Goal: Find specific page/section: Find specific page/section

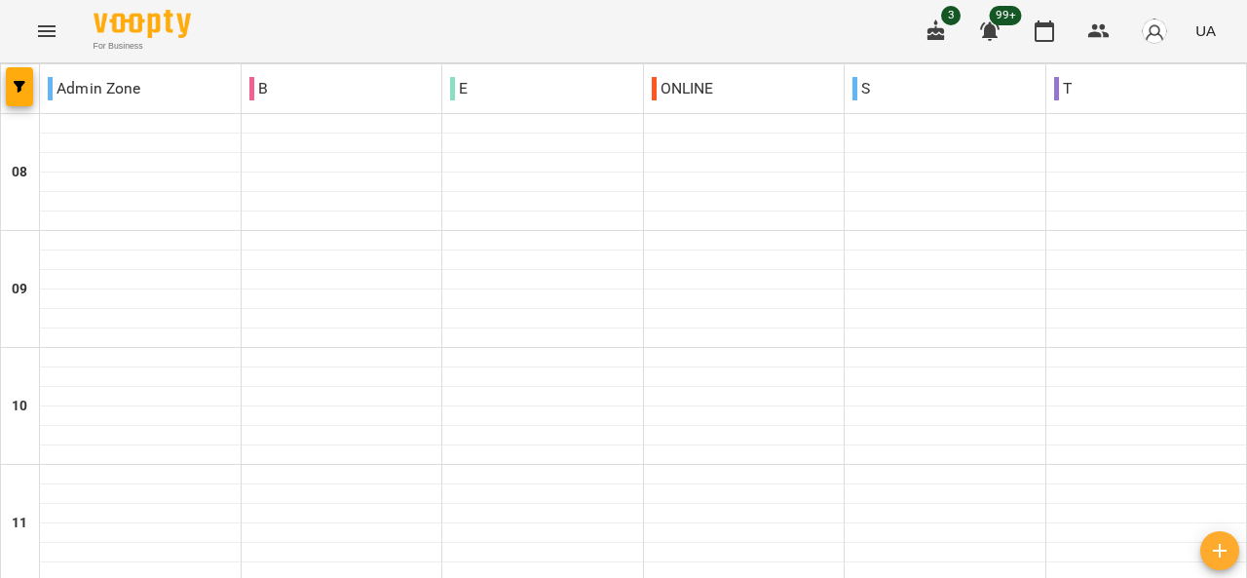
click at [45, 28] on icon "Menu" at bounding box center [46, 30] width 23 height 23
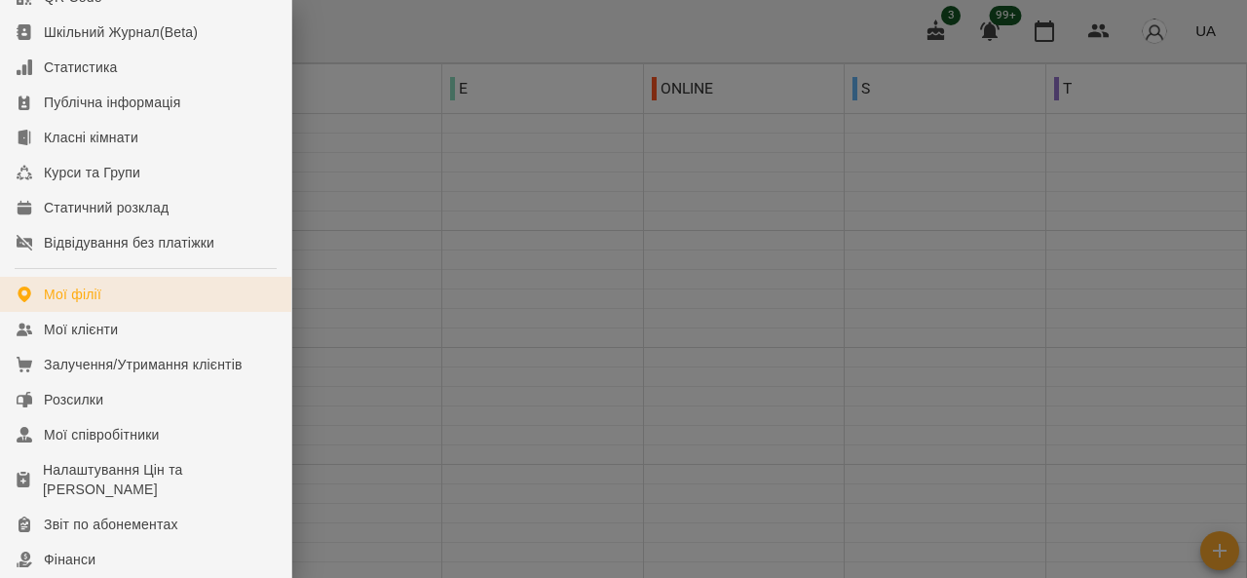
scroll to position [145, 0]
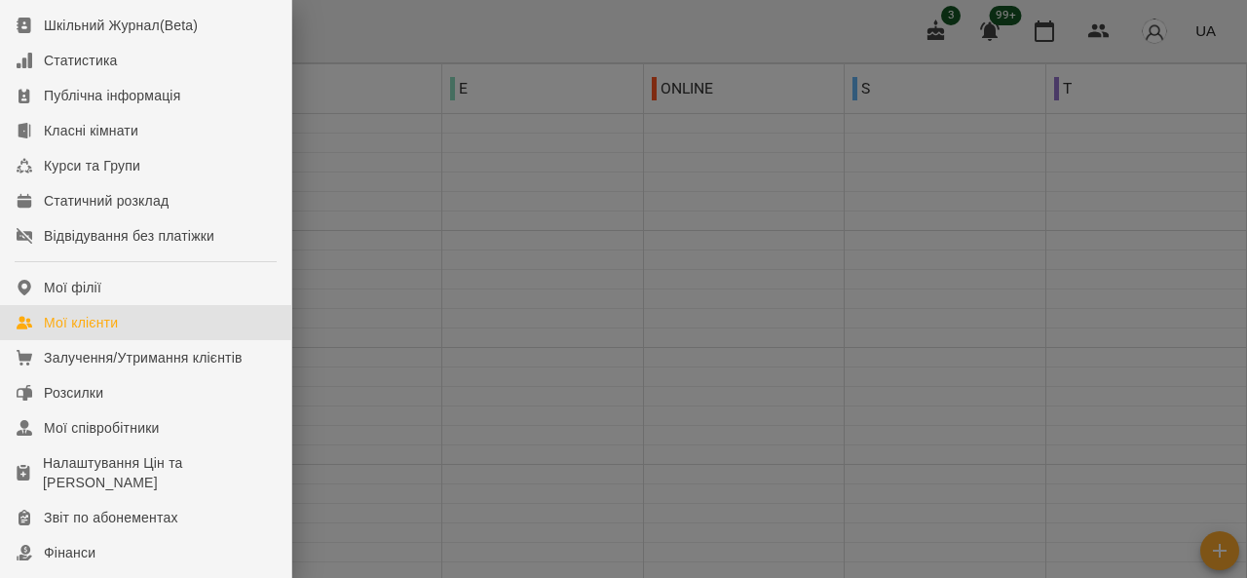
click at [112, 332] on div "Мої клієнти" at bounding box center [81, 322] width 74 height 19
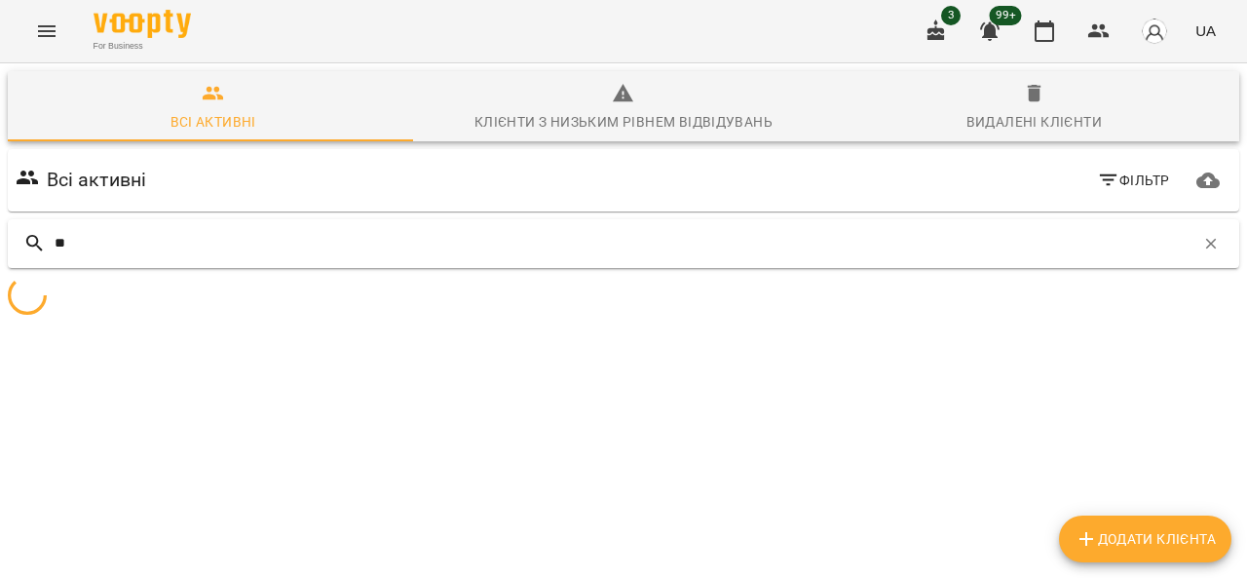
type input "*"
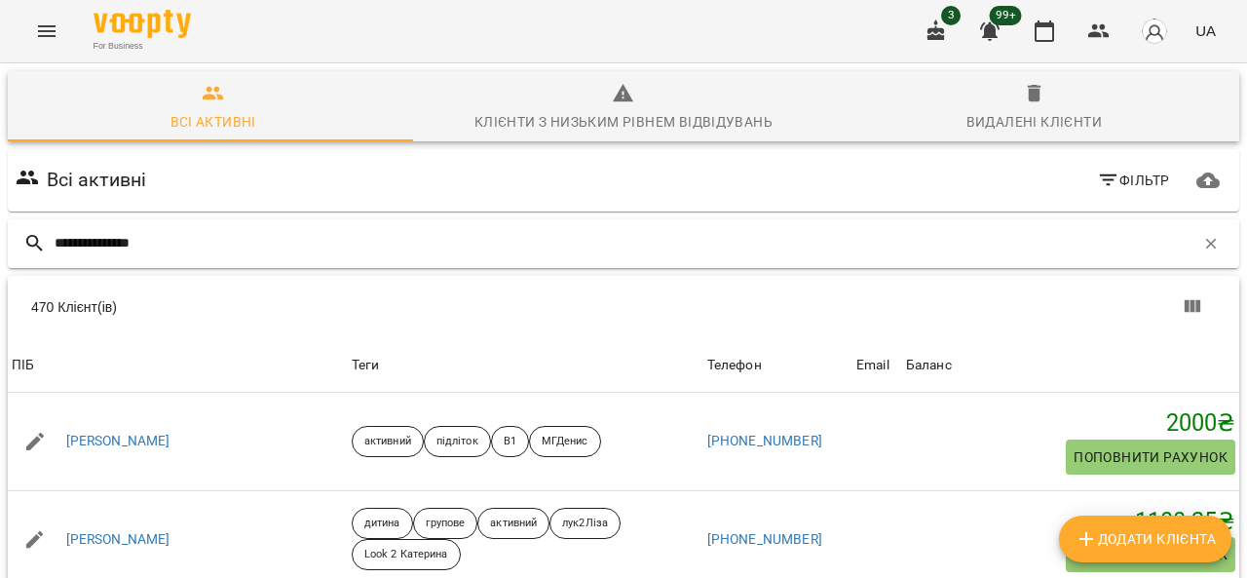
type input "**********"
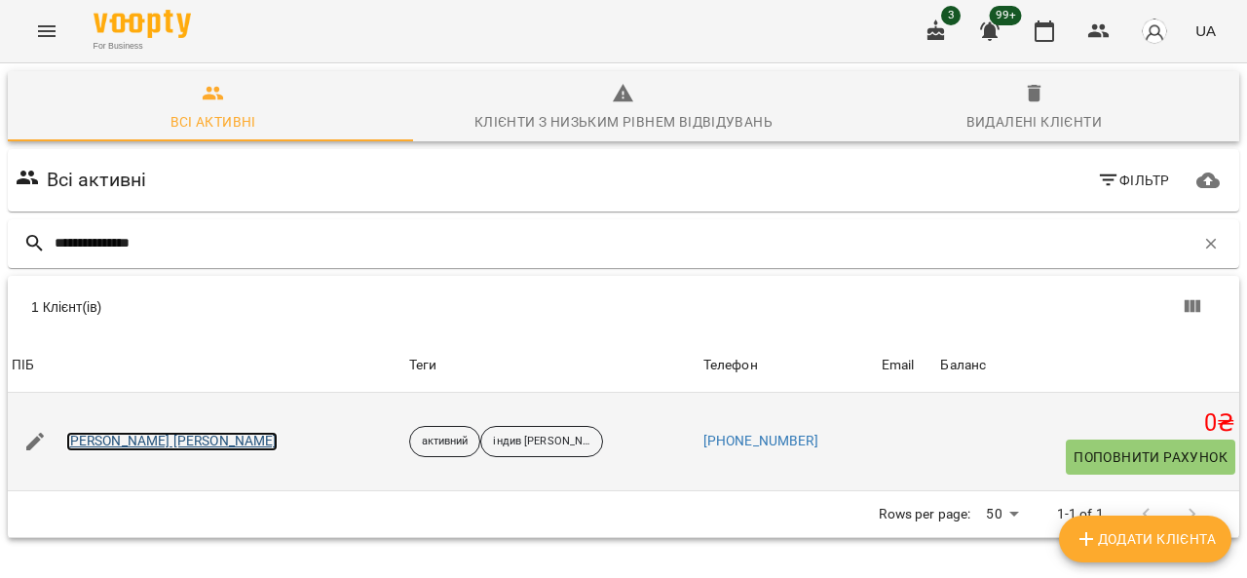
click at [108, 440] on link "[PERSON_NAME] [PERSON_NAME]" at bounding box center [171, 441] width 211 height 19
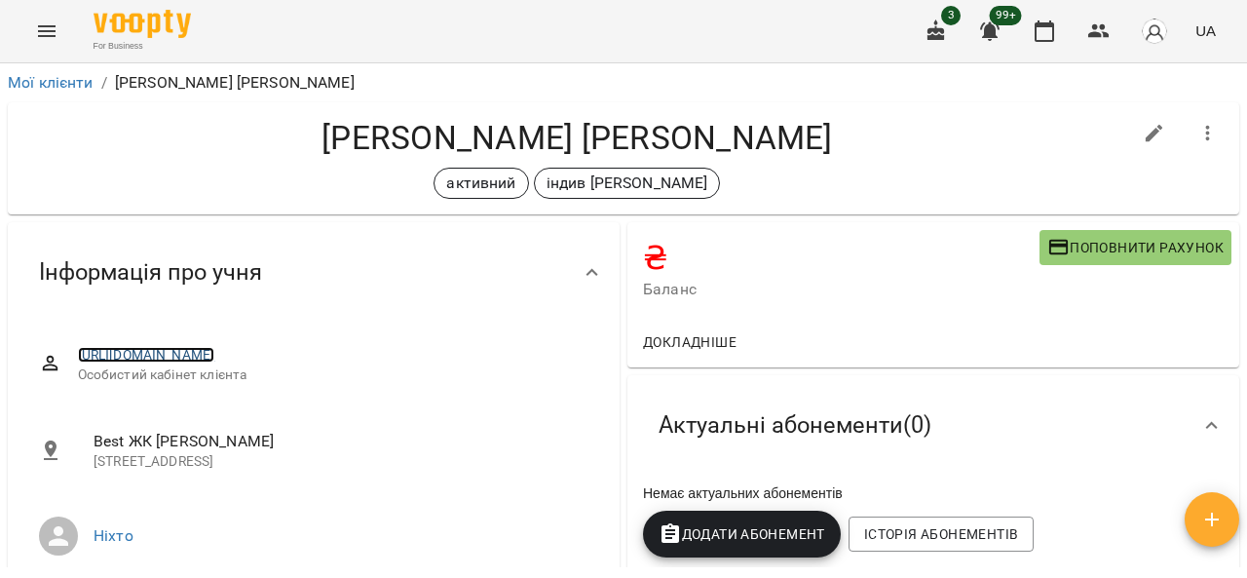
click at [215, 358] on link "[URL][DOMAIN_NAME]" at bounding box center [146, 355] width 137 height 16
